Goal: Use online tool/utility: Use online tool/utility

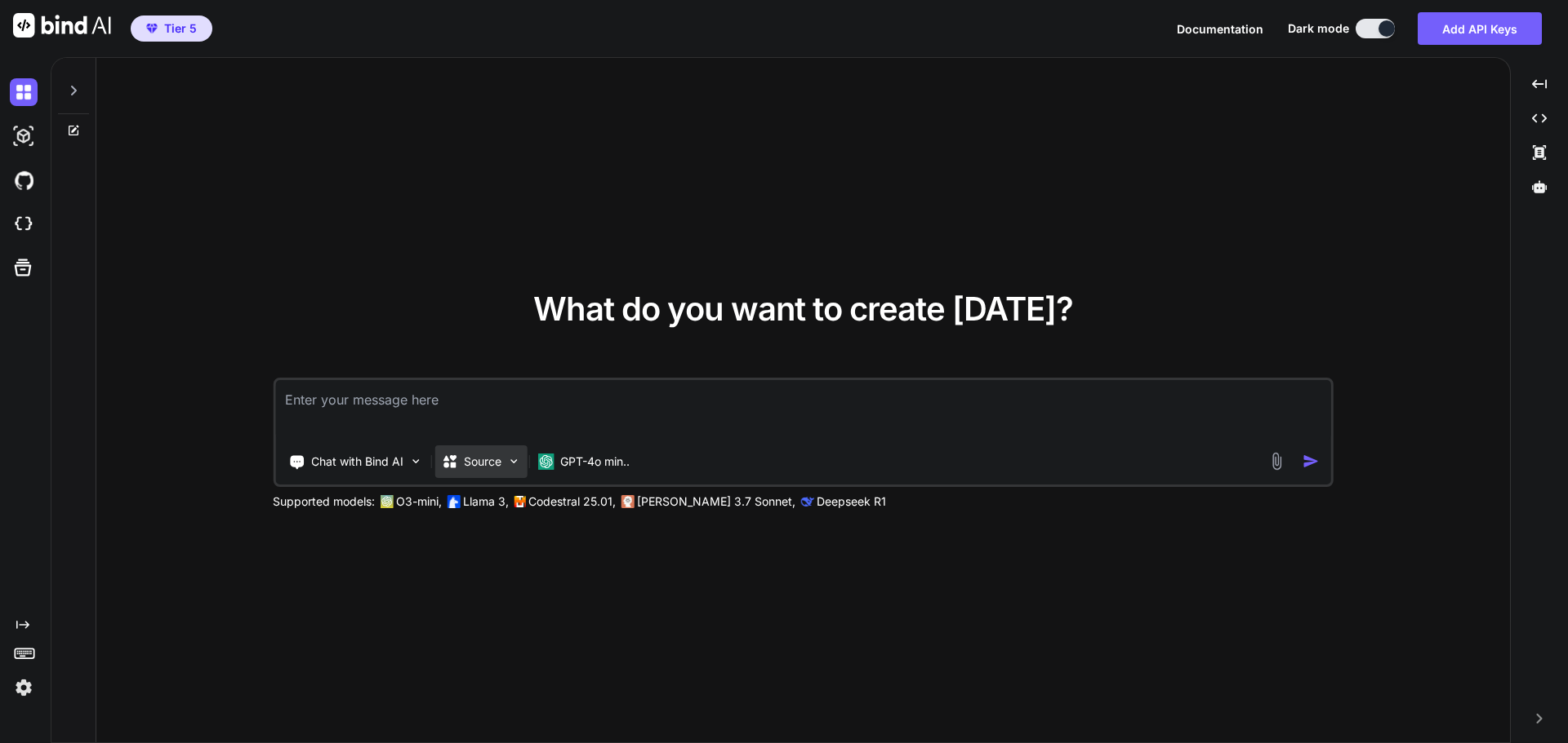
click at [465, 467] on p "Source" at bounding box center [482, 461] width 38 height 17
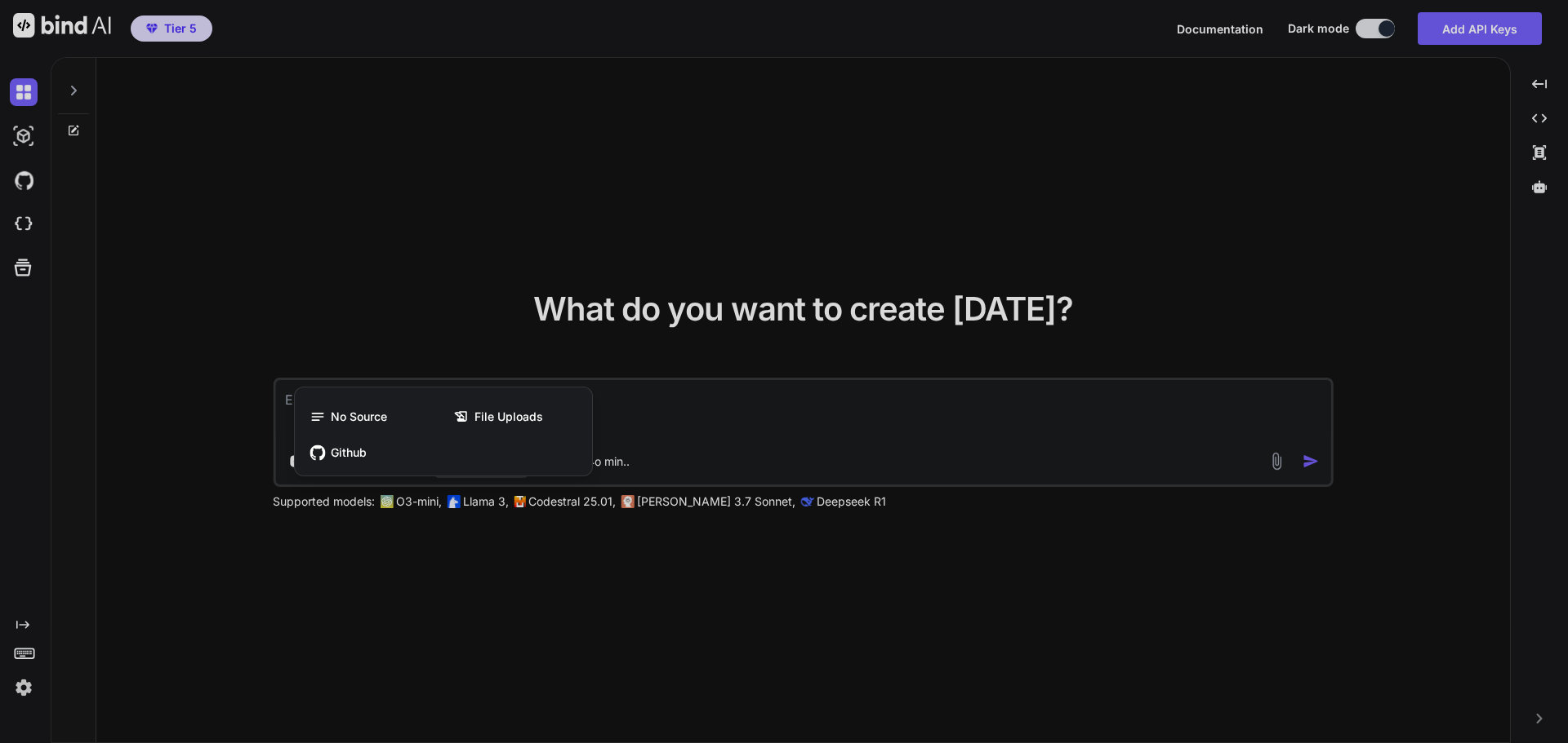
click at [591, 316] on div at bounding box center [784, 372] width 1568 height 743
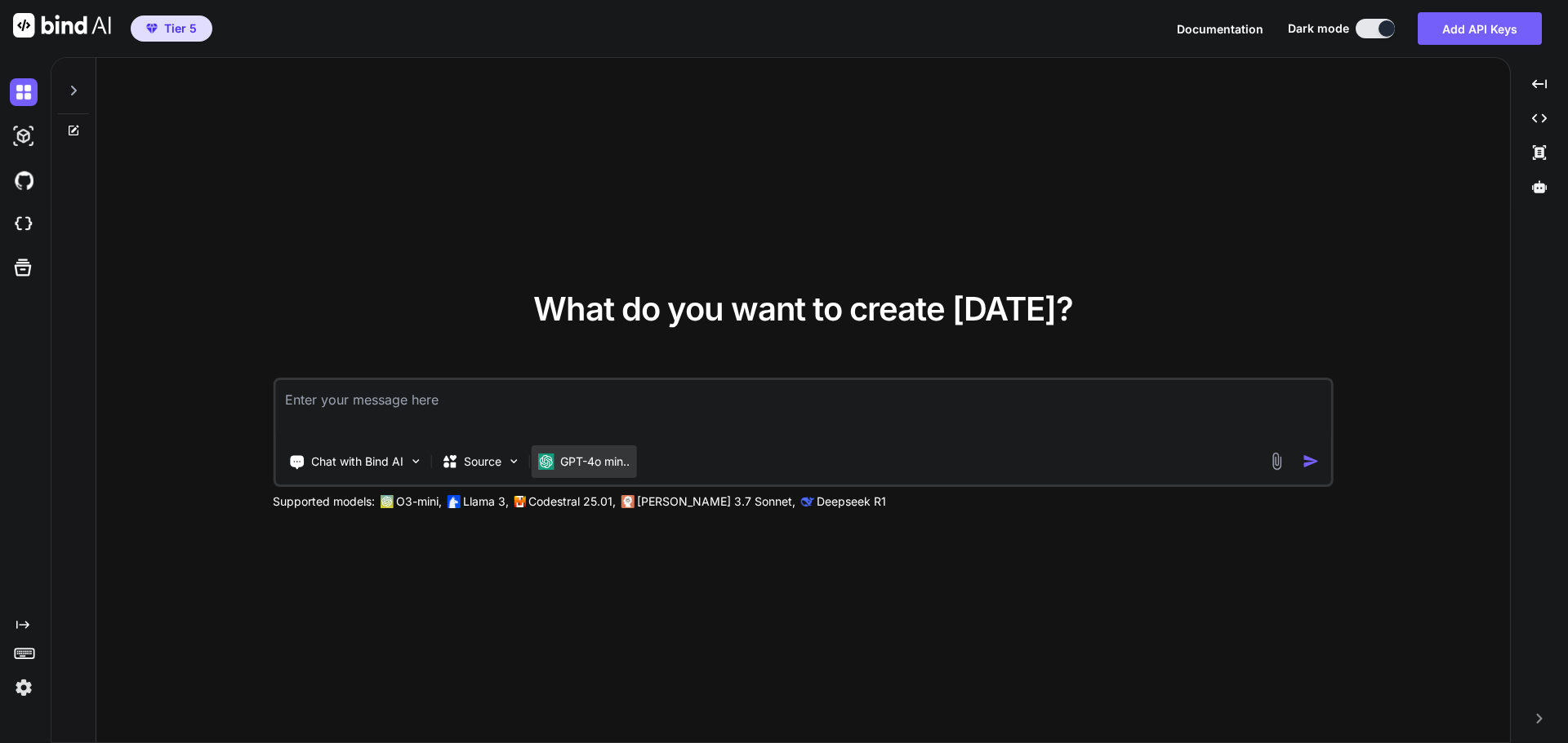
click at [596, 469] on p "GPT-4o min.." at bounding box center [595, 461] width 70 height 17
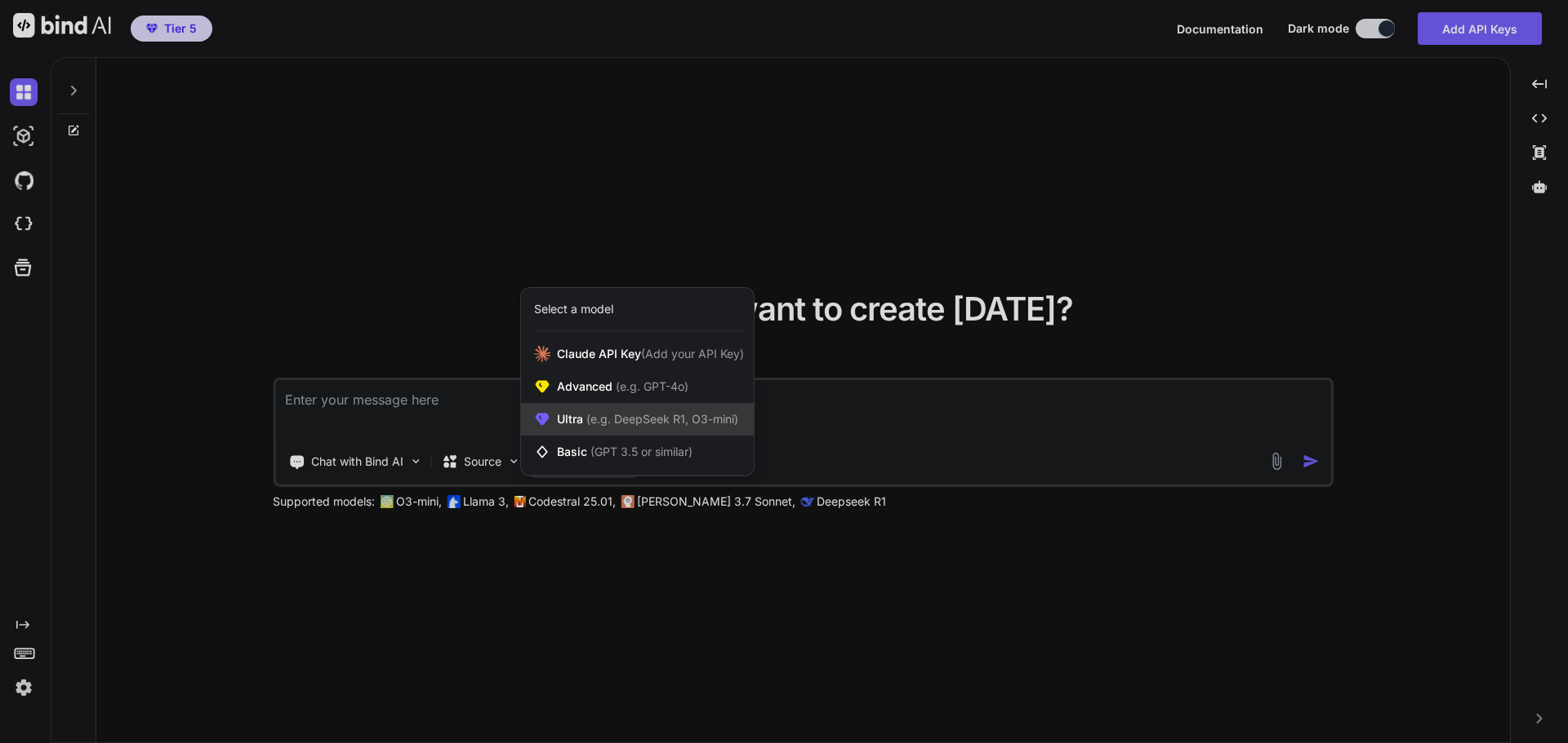
click at [595, 414] on span "(e.g. DeepSeek R1, O3-mini)" at bounding box center [661, 419] width 155 height 14
type textarea "x"
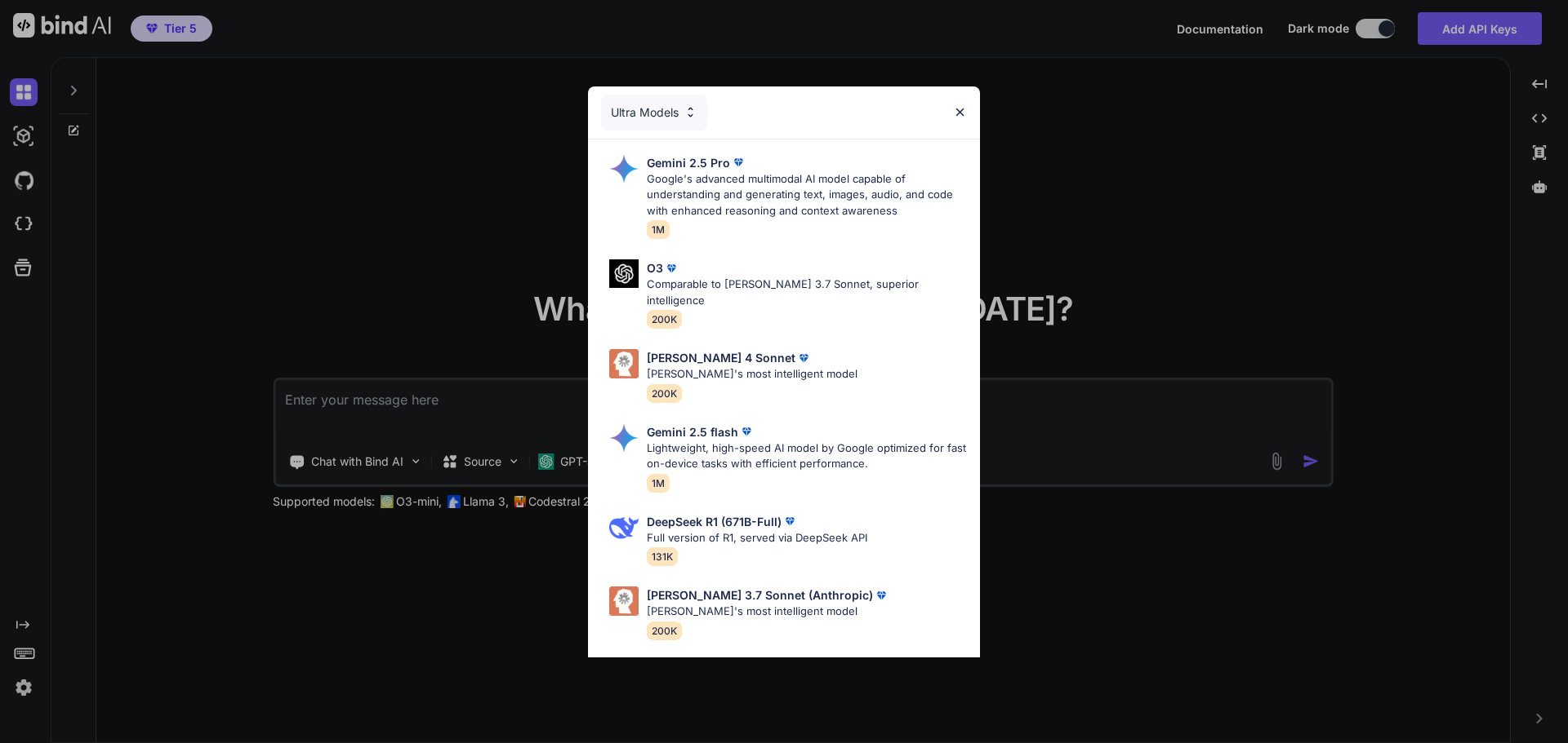
click at [1058, 160] on div "Ultra Models Gemini 2.5 Pro Google's advanced multimodal AI model capable of un…" at bounding box center [784, 372] width 1568 height 743
